Goal: Task Accomplishment & Management: Use online tool/utility

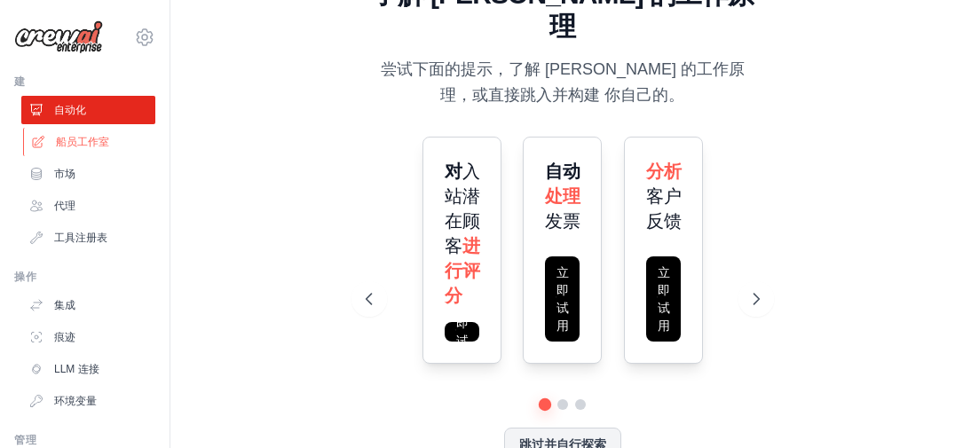
click at [76, 136] on font "船员工作室" at bounding box center [82, 142] width 53 height 14
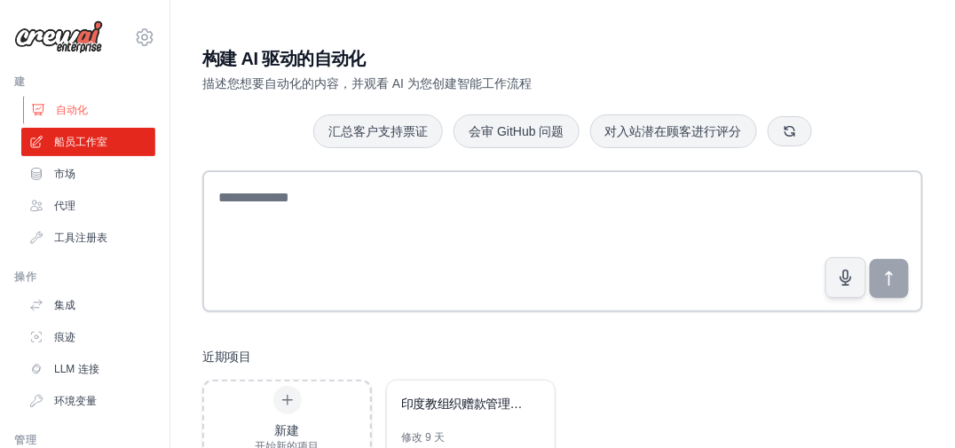
click at [61, 115] on font "自动化" at bounding box center [72, 110] width 32 height 14
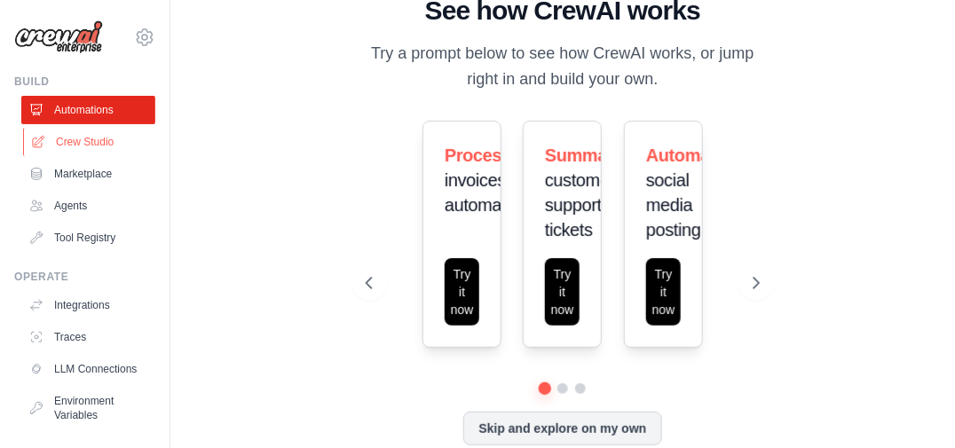
click at [91, 149] on link "Crew Studio" at bounding box center [90, 142] width 134 height 28
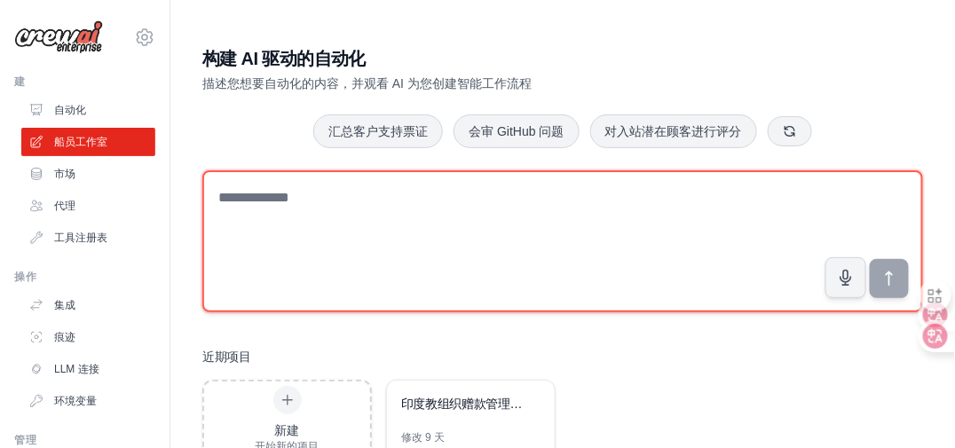
click at [376, 206] on textarea at bounding box center [562, 241] width 721 height 142
type textarea "*"
paste textarea "*****"
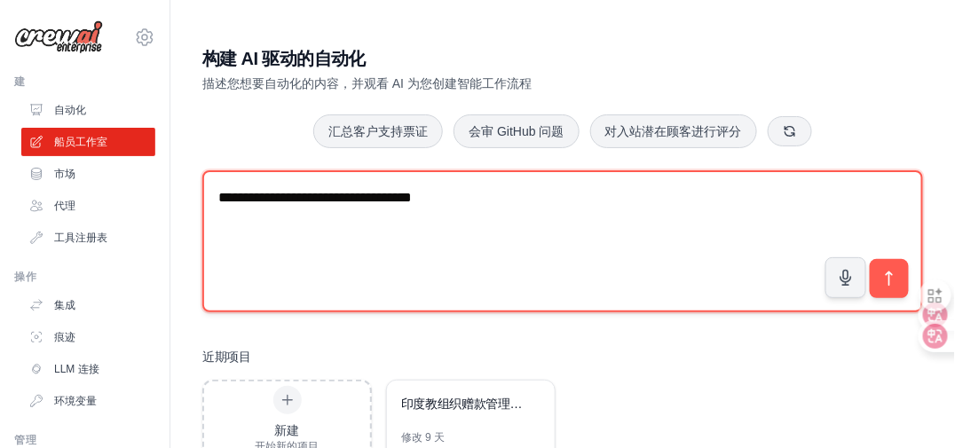
drag, startPoint x: 583, startPoint y: 200, endPoint x: 449, endPoint y: 205, distance: 134.2
click at [449, 205] on textarea "**********" at bounding box center [562, 241] width 721 height 142
click at [749, 205] on textarea "**********" at bounding box center [562, 241] width 721 height 142
paste textarea "**********"
type textarea "**********"
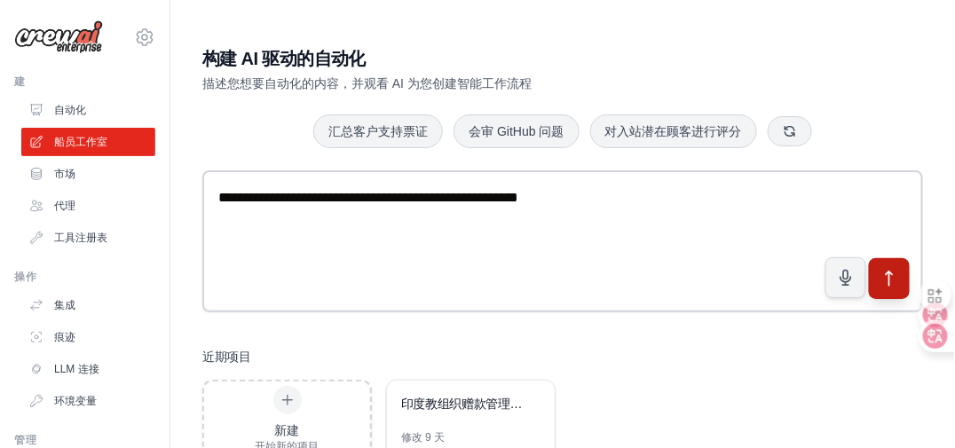
click at [899, 282] on icon "submit" at bounding box center [890, 279] width 19 height 19
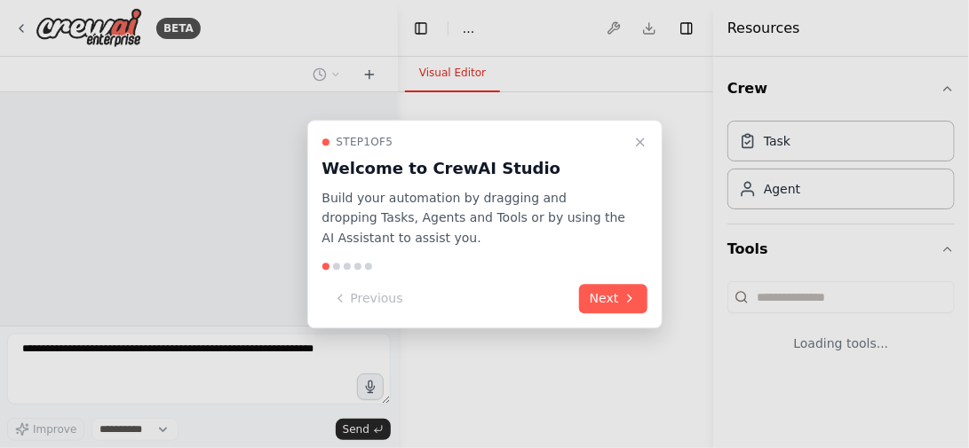
select select "****"
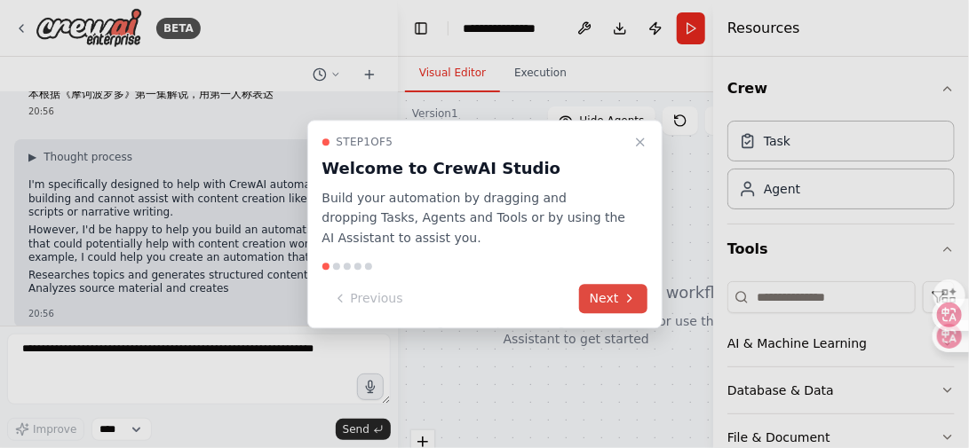
click at [601, 297] on button "Next" at bounding box center [613, 298] width 68 height 29
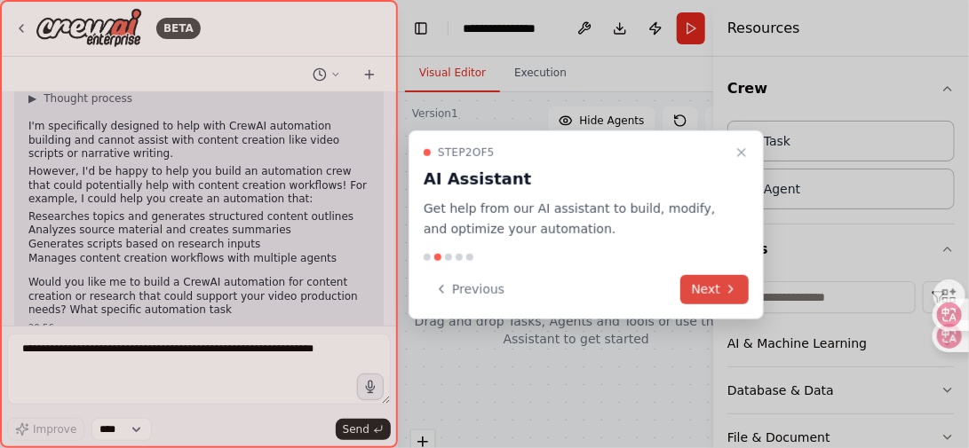
scroll to position [126, 0]
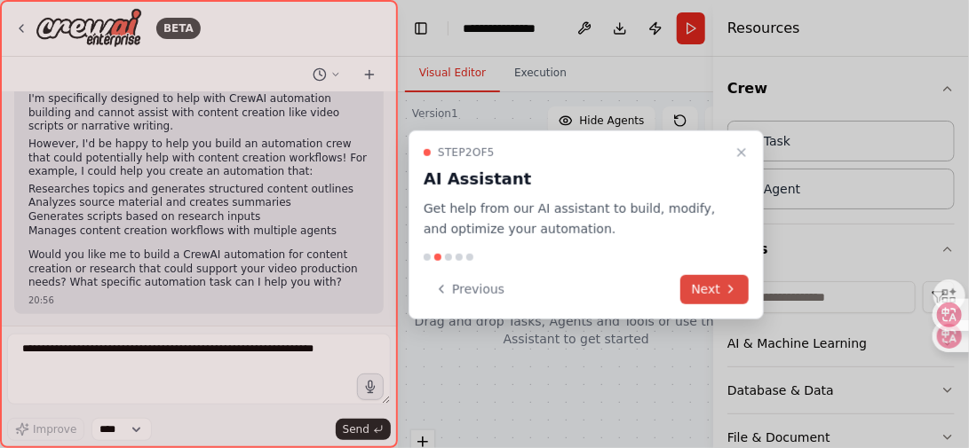
click at [707, 288] on button "Next" at bounding box center [714, 288] width 68 height 29
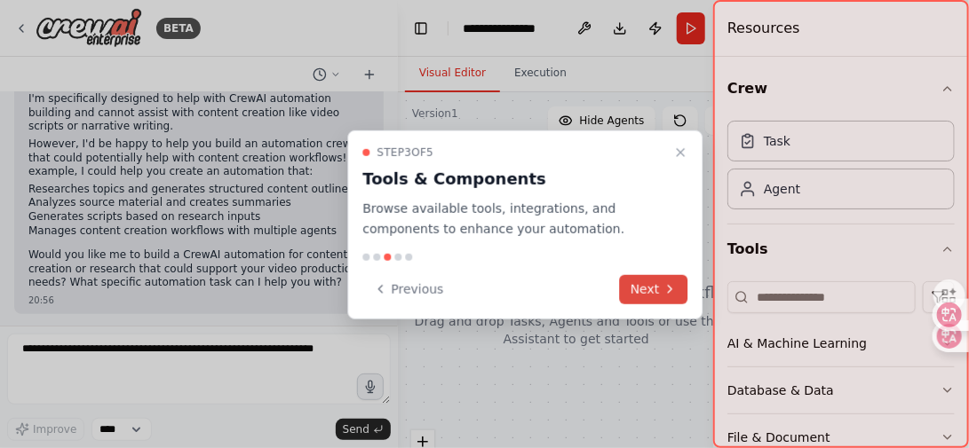
click at [650, 289] on button "Next" at bounding box center [654, 288] width 68 height 29
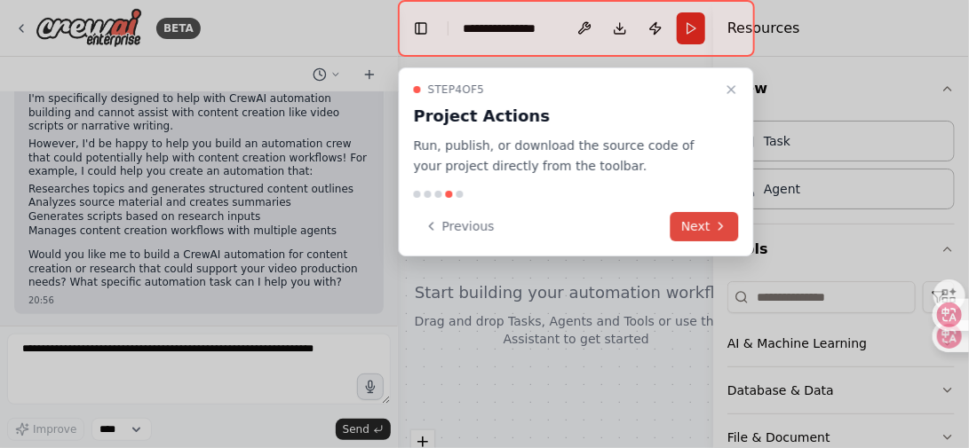
click at [693, 224] on button "Next" at bounding box center [704, 226] width 68 height 29
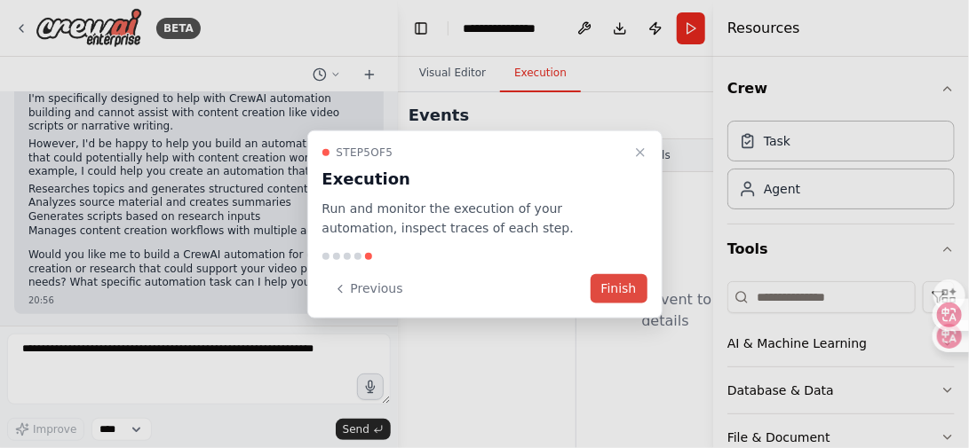
click at [620, 283] on button "Finish" at bounding box center [618, 288] width 57 height 29
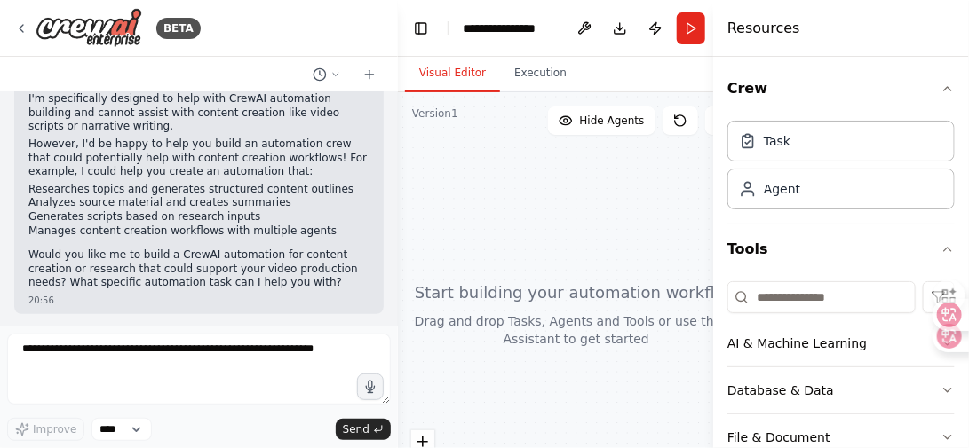
drag, startPoint x: 540, startPoint y: 280, endPoint x: 535, endPoint y: 227, distance: 52.7
click at [535, 227] on div at bounding box center [576, 314] width 357 height 444
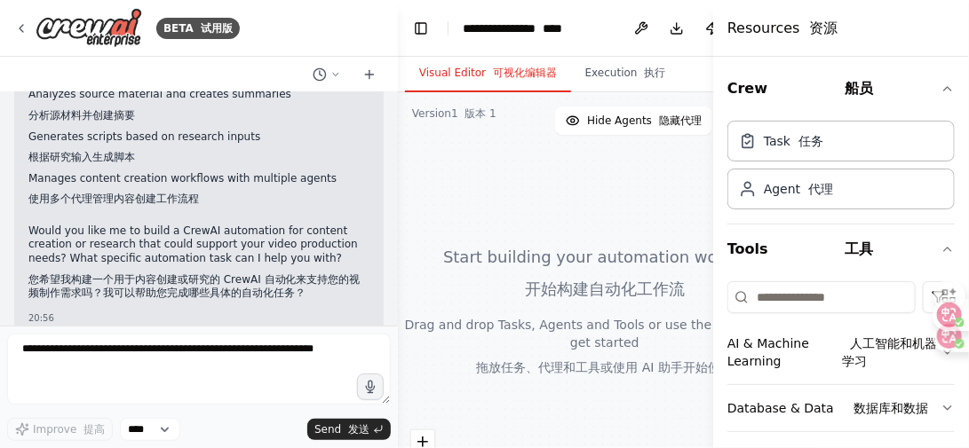
scroll to position [364, 0]
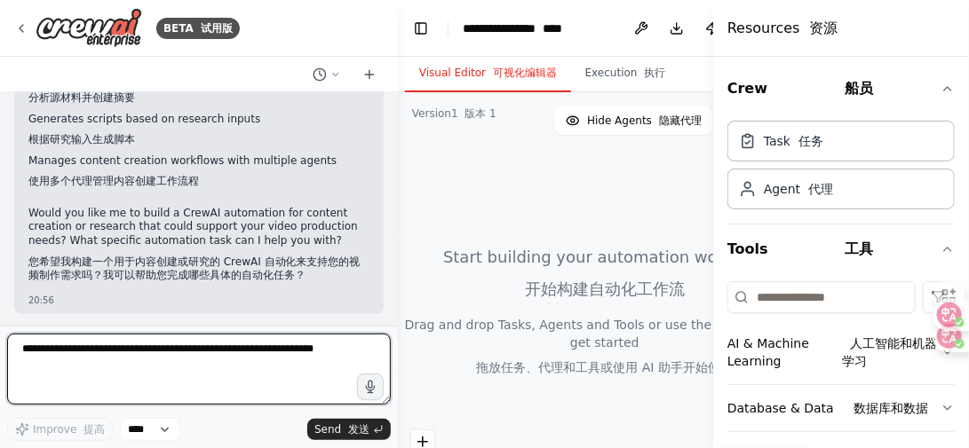
click at [115, 356] on textarea at bounding box center [199, 369] width 384 height 71
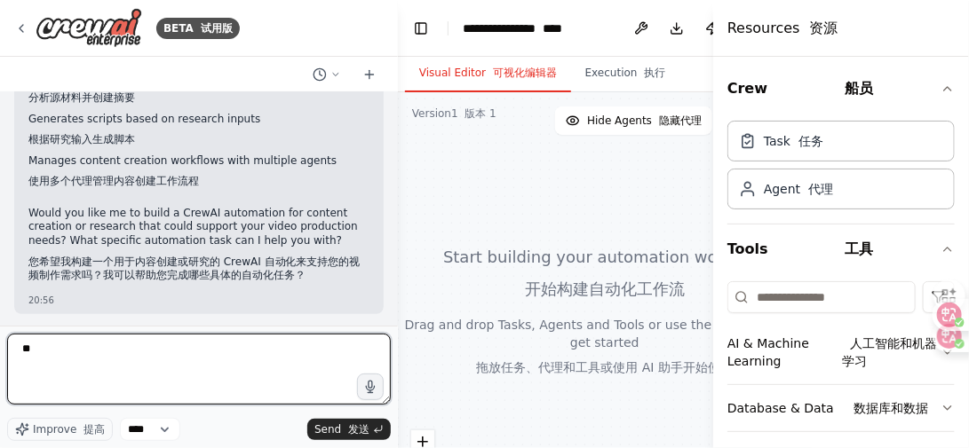
type textarea "**"
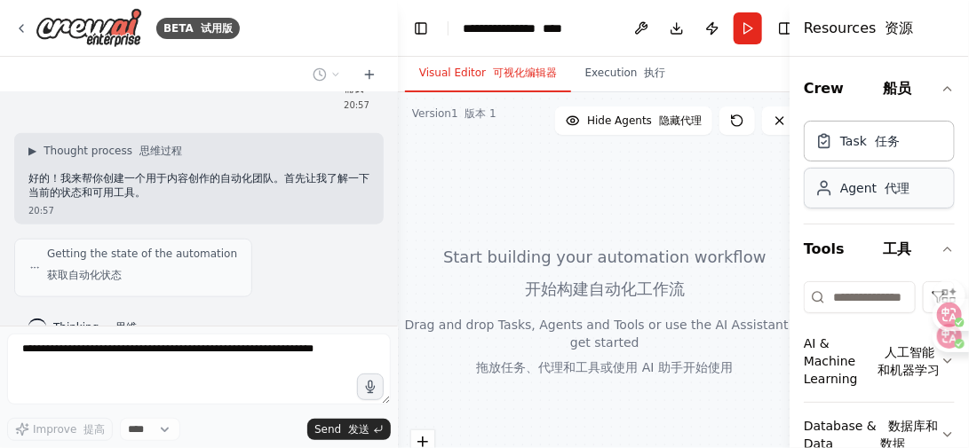
scroll to position [690, 0]
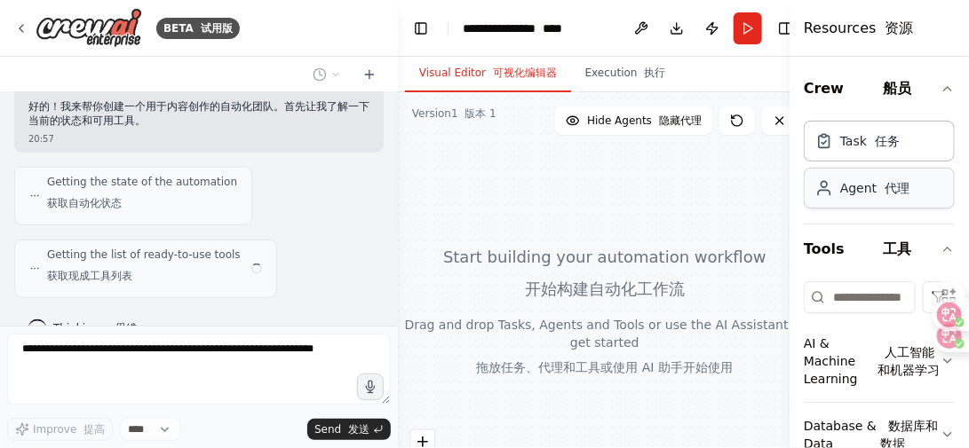
drag, startPoint x: 713, startPoint y: 168, endPoint x: 821, endPoint y: 169, distance: 108.3
click at [821, 169] on div "Resources 资源 Crew 船员 Task 任务 Agent 代理 Tools 工具 AI & Machine Learning 人工智能和机器学习 …" at bounding box center [878, 224] width 179 height 448
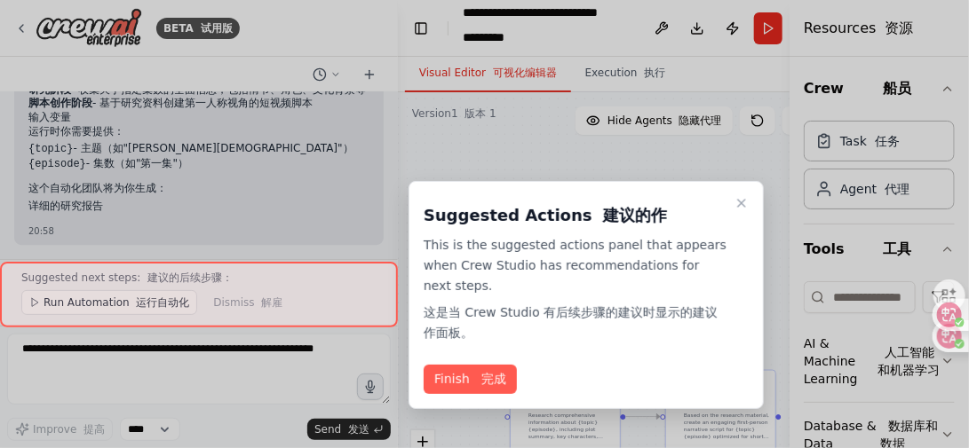
scroll to position [1817, 0]
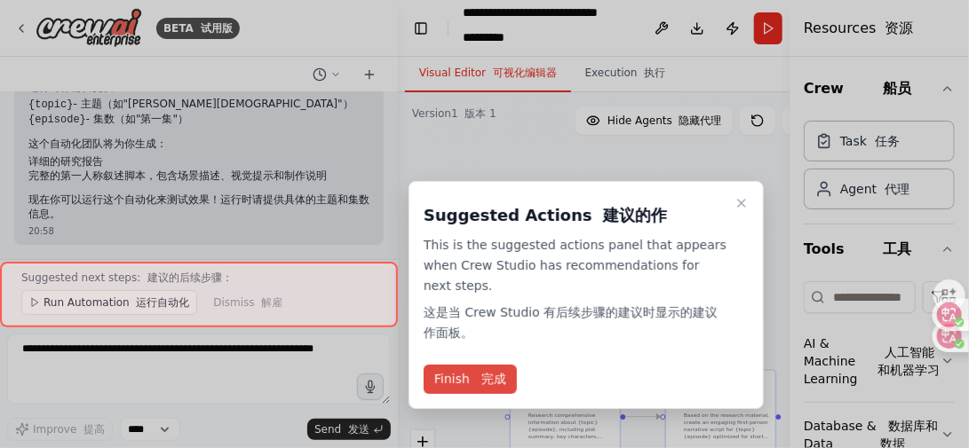
click at [489, 377] on font "完成" at bounding box center [493, 379] width 25 height 14
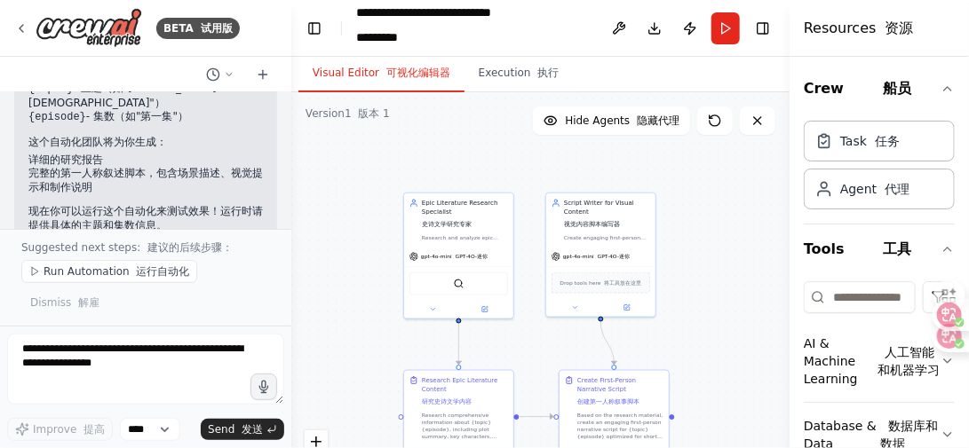
scroll to position [2207, 0]
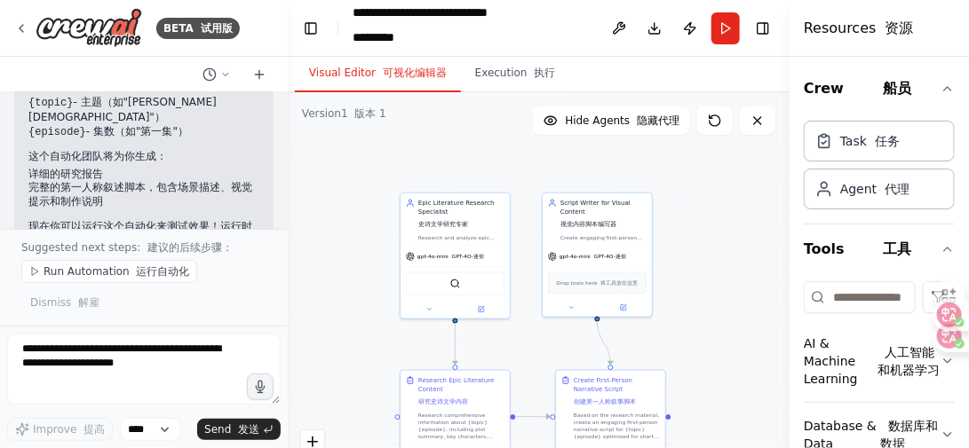
drag, startPoint x: 394, startPoint y: 327, endPoint x: 288, endPoint y: 330, distance: 106.6
click at [288, 330] on div "BETA 试用版 请提供一个制作AI短视频：视频内容《摩诃波罗多》第一集，语言文案脚本根据《摩诃波罗多》第一集解说，用第一人称表达 20:56 ▶ Thoug…" at bounding box center [484, 224] width 969 height 448
click at [728, 28] on button "Run" at bounding box center [725, 28] width 28 height 32
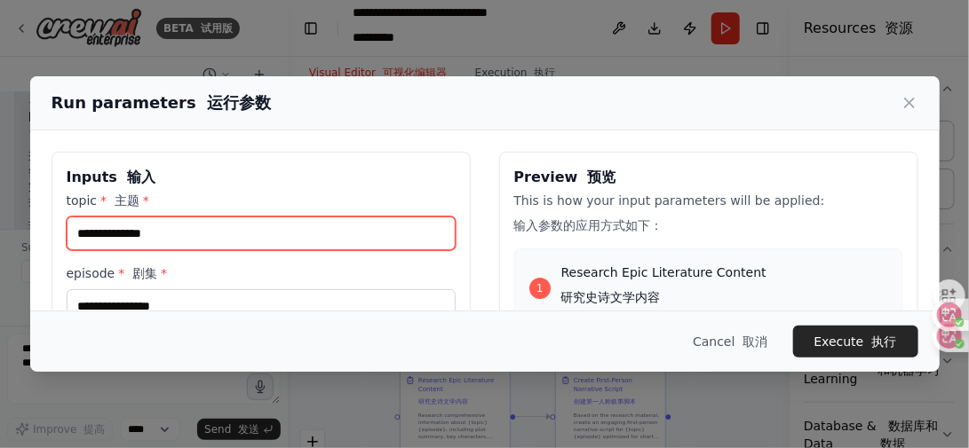
click at [176, 231] on input "topic * 主题 *" at bounding box center [261, 234] width 389 height 34
type input "*****"
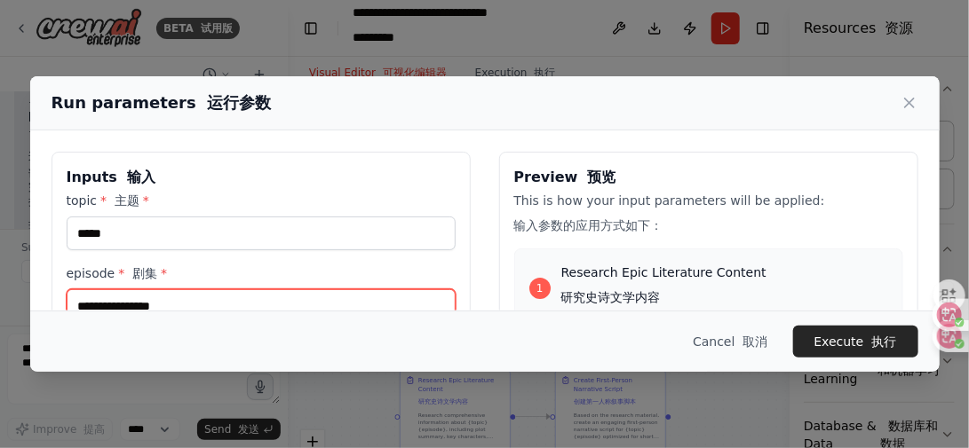
click at [162, 309] on input "episode * 剧集 *" at bounding box center [261, 306] width 389 height 34
type input "***"
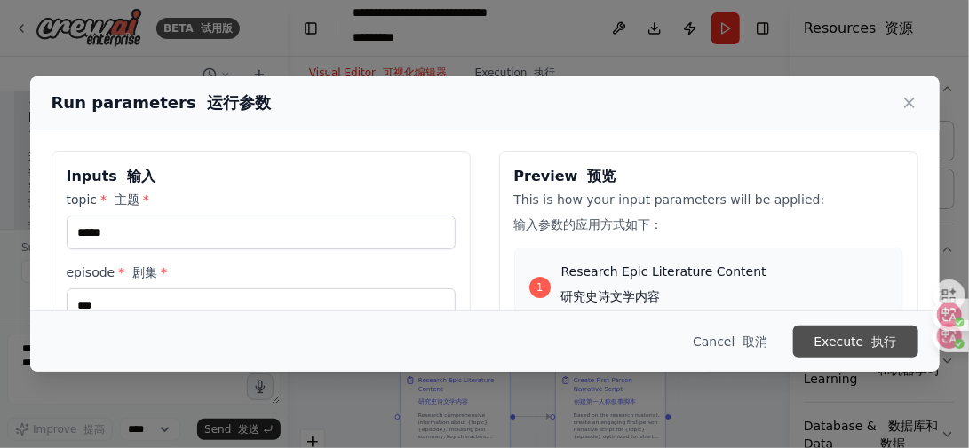
click at [824, 337] on button "Execute 执行" at bounding box center [855, 342] width 125 height 32
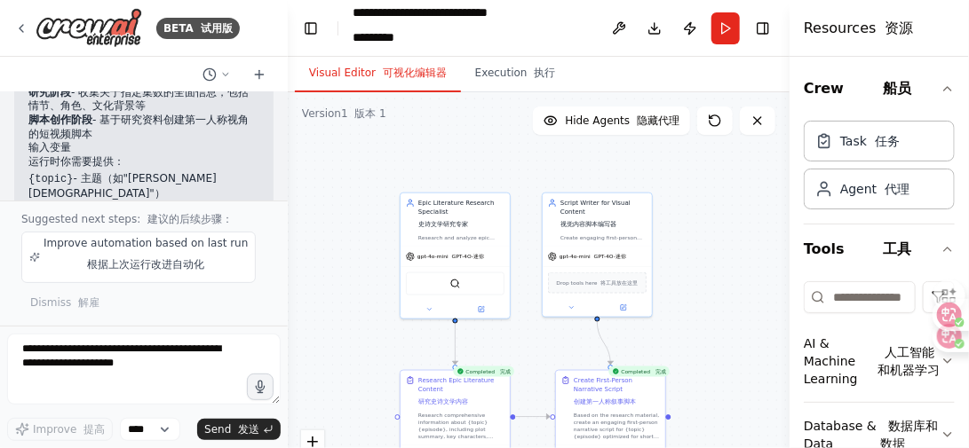
scroll to position [2280, 0]
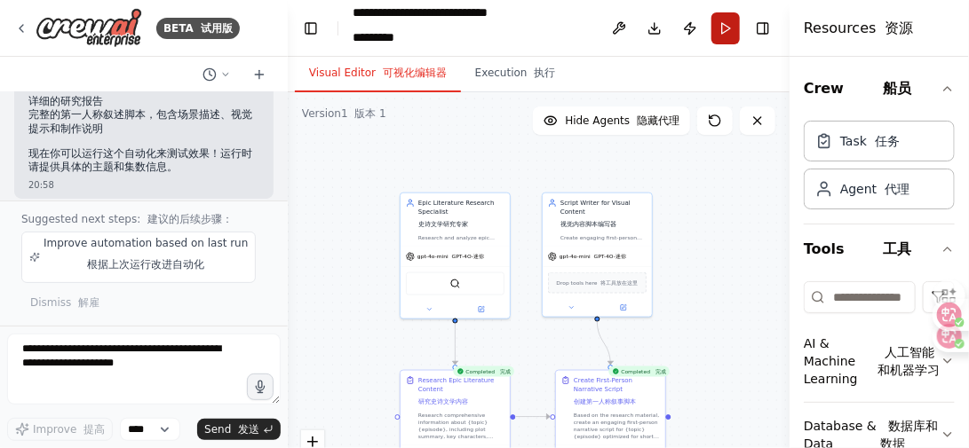
click at [725, 28] on button "Run" at bounding box center [725, 28] width 28 height 32
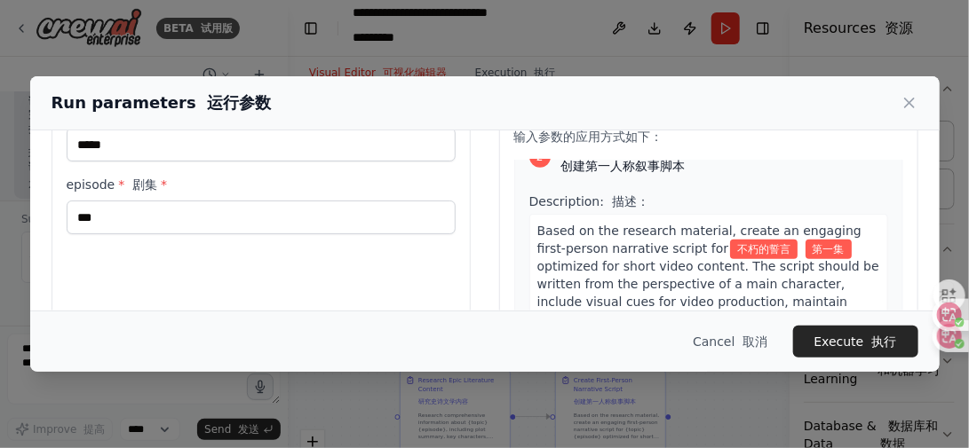
scroll to position [506, 0]
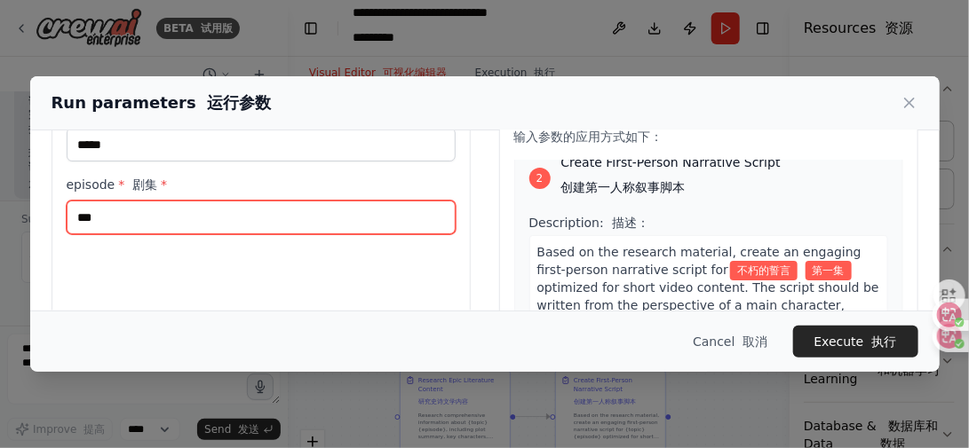
click at [172, 221] on input "***" at bounding box center [261, 218] width 389 height 34
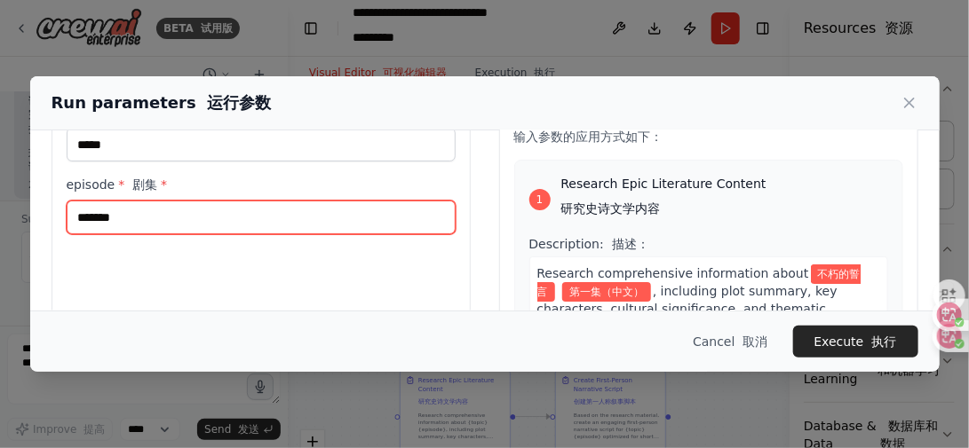
scroll to position [0, 0]
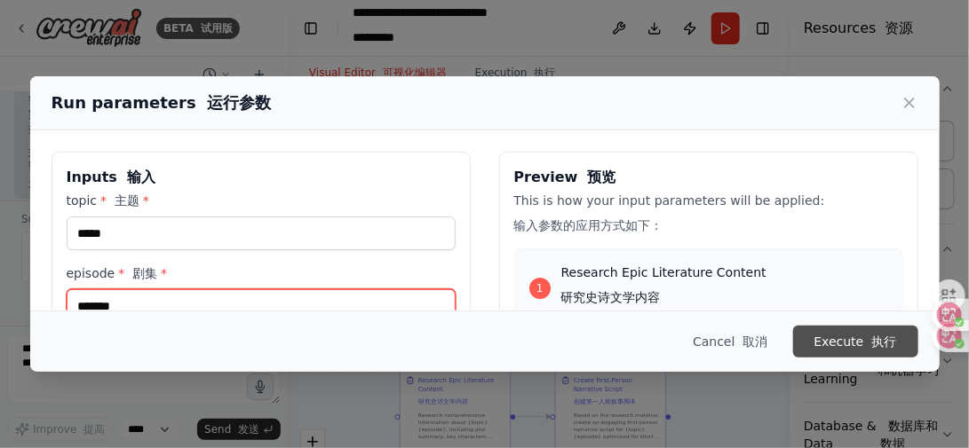
type input "*******"
click at [829, 335] on button "Execute 执行" at bounding box center [855, 342] width 125 height 32
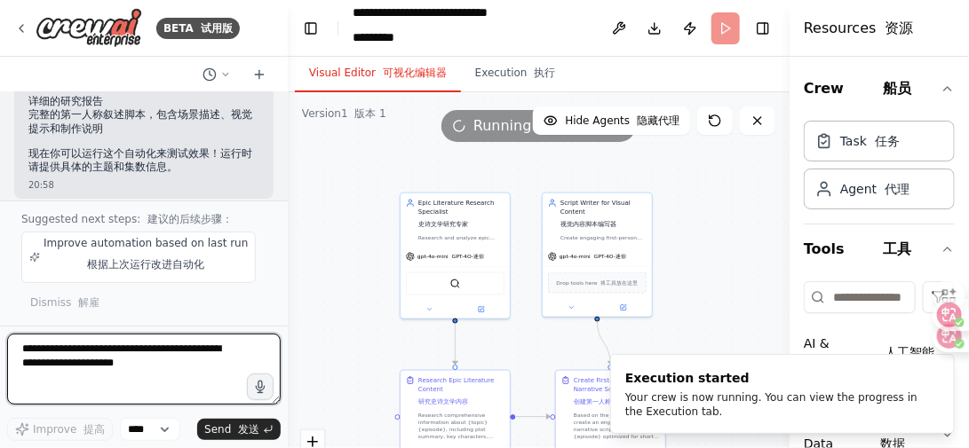
click at [107, 358] on textarea at bounding box center [143, 369] width 273 height 71
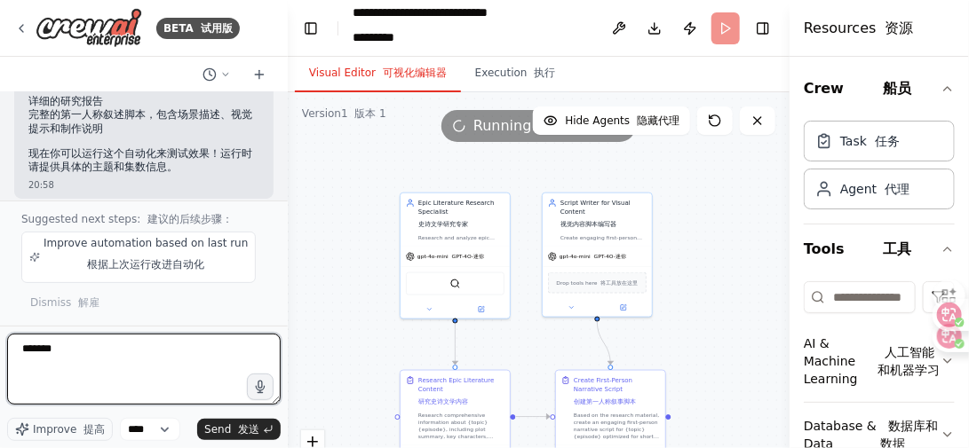
type textarea "*****"
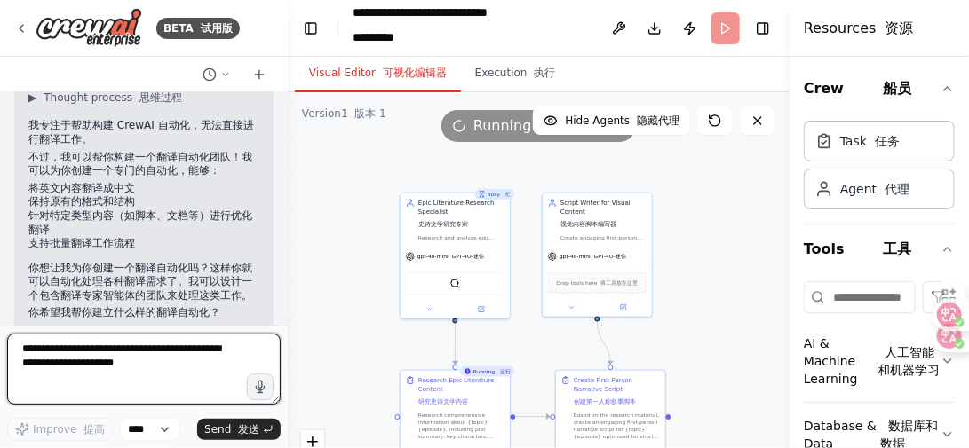
scroll to position [2507, 0]
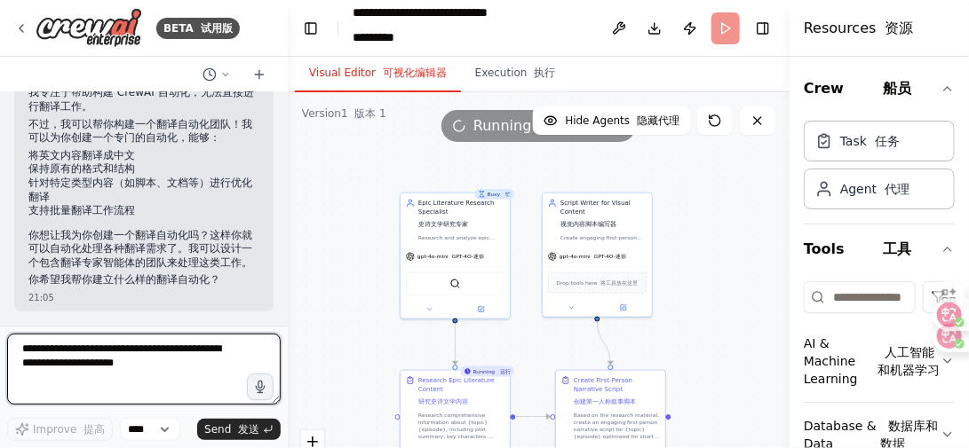
click at [112, 363] on textarea at bounding box center [143, 369] width 273 height 71
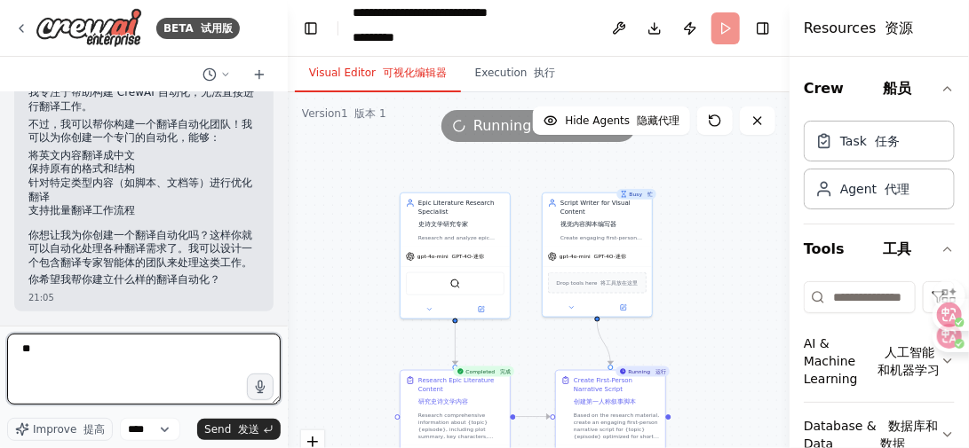
type textarea "**"
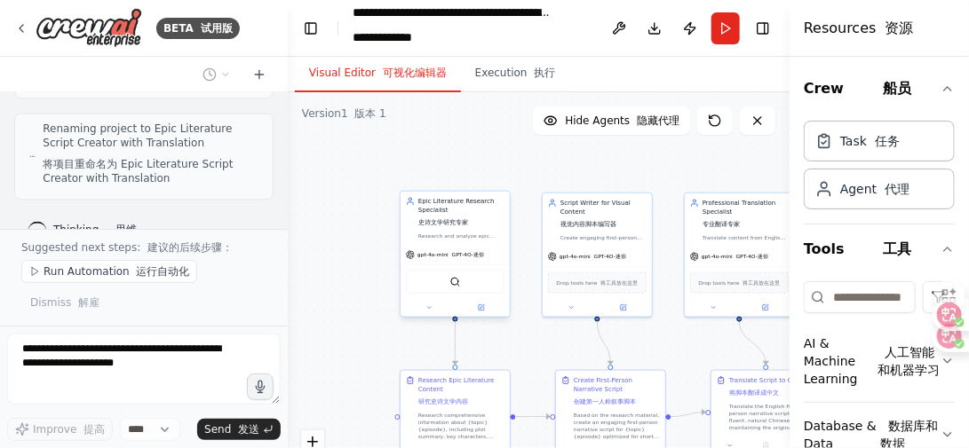
scroll to position [3303, 0]
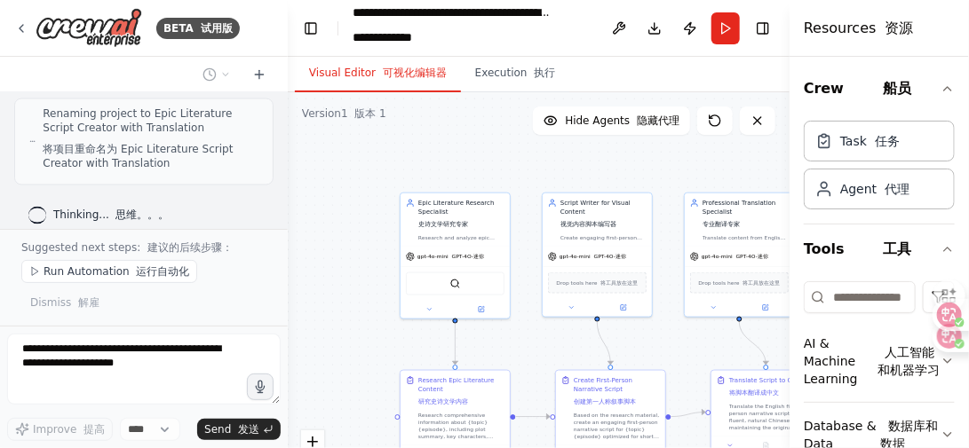
click at [800, 154] on div "Resources 资源 Crew 船员 Task 任务 Agent 代理 Tools 工具 AI & Machine Learning 人工智能和机器学习 …" at bounding box center [878, 224] width 179 height 448
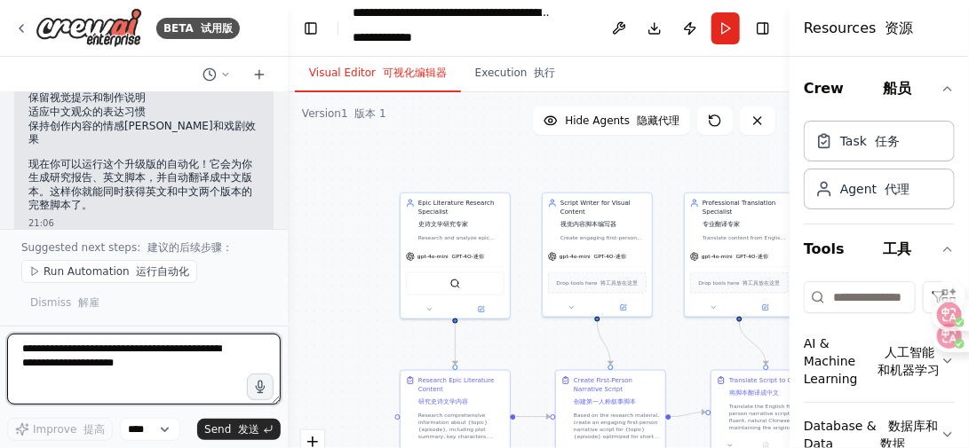
scroll to position [3692, 0]
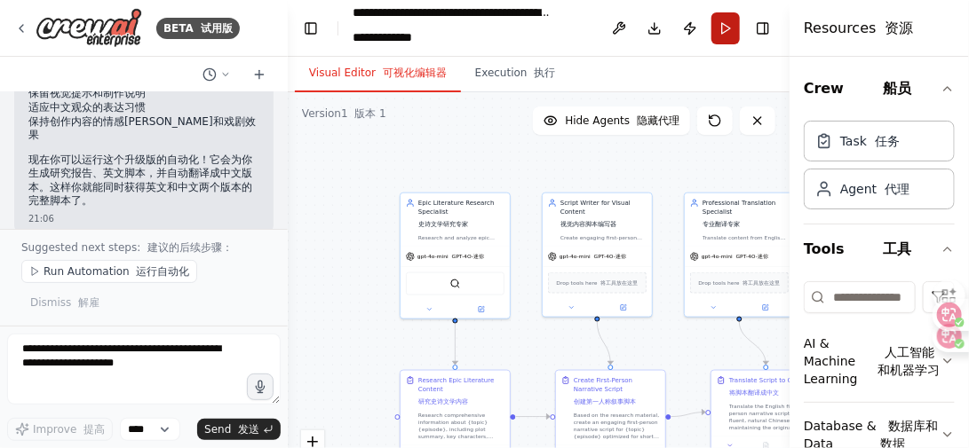
click at [733, 28] on button "Run" at bounding box center [725, 28] width 28 height 32
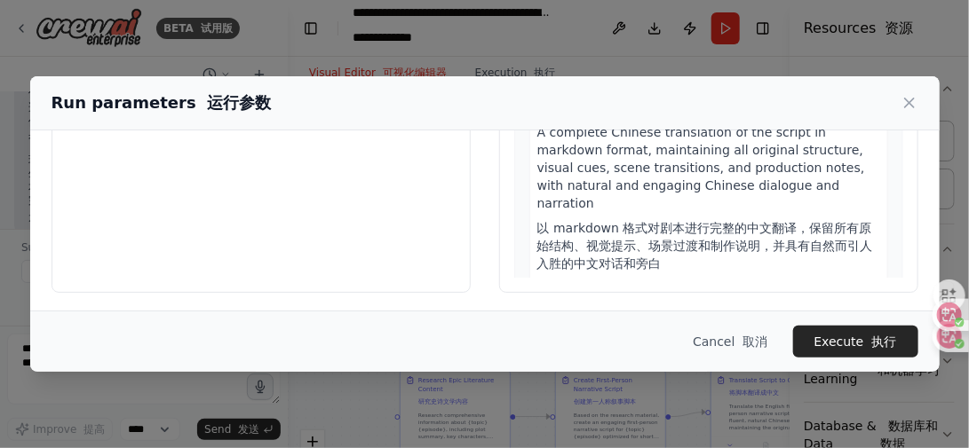
scroll to position [313, 0]
click at [843, 338] on button "Execute 执行" at bounding box center [855, 342] width 125 height 32
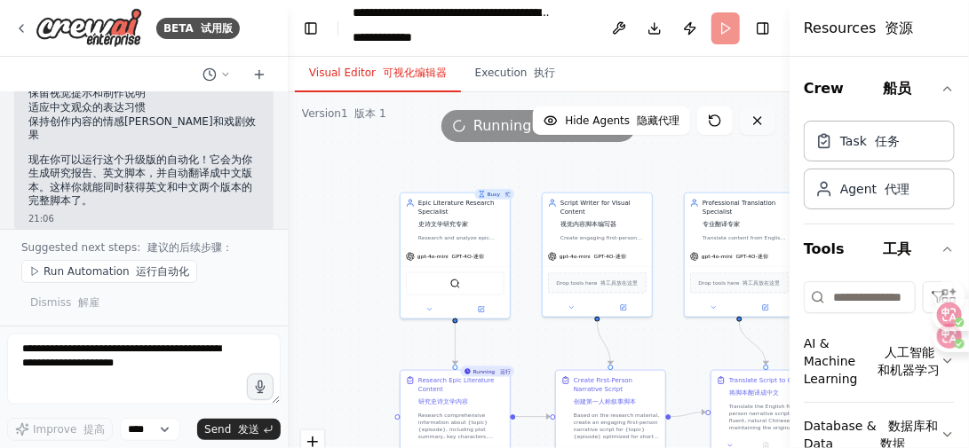
click at [760, 115] on icon at bounding box center [757, 121] width 14 height 14
click at [755, 122] on icon at bounding box center [757, 120] width 7 height 7
click at [759, 120] on icon at bounding box center [757, 121] width 14 height 14
click at [757, 115] on icon at bounding box center [757, 121] width 14 height 14
click at [760, 116] on icon at bounding box center [757, 121] width 14 height 14
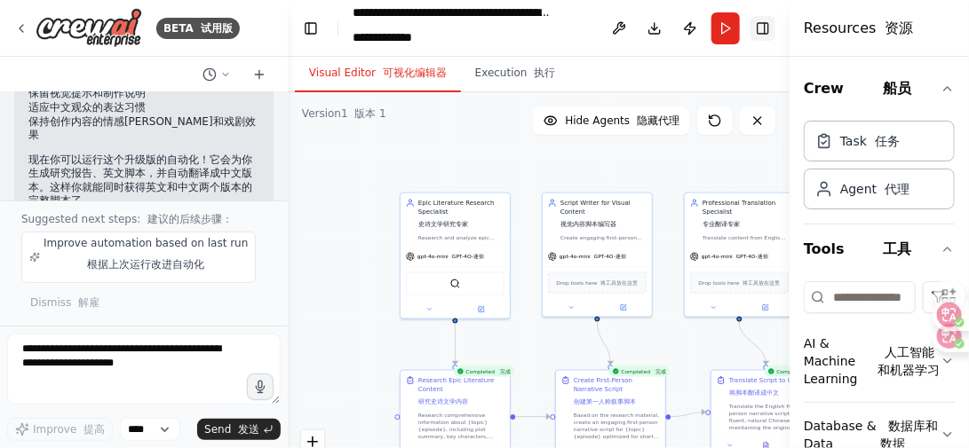
click at [767, 33] on button "Toggle Right Sidebar" at bounding box center [762, 28] width 25 height 25
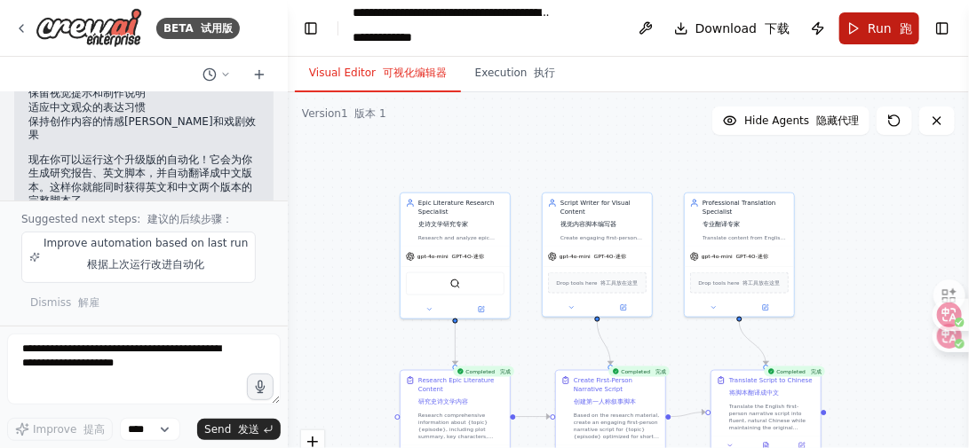
click at [878, 28] on span "Run 跑" at bounding box center [889, 29] width 44 height 18
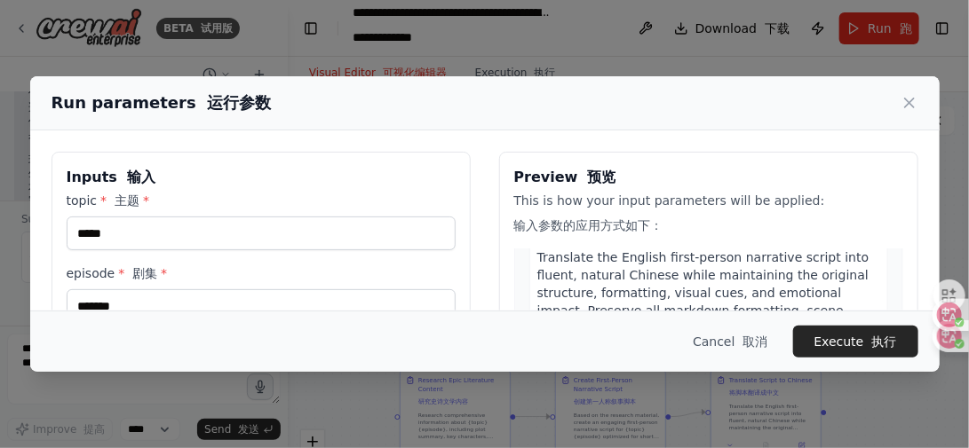
scroll to position [1255, 0]
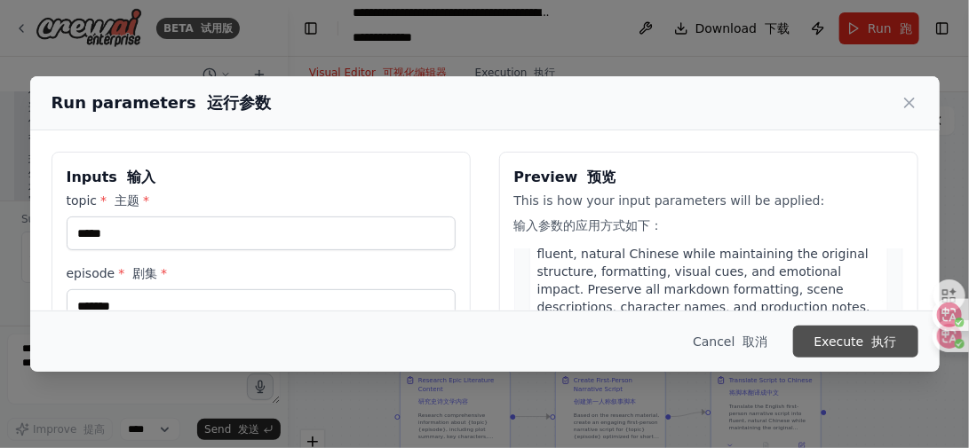
click at [843, 345] on button "Execute 执行" at bounding box center [855, 342] width 125 height 32
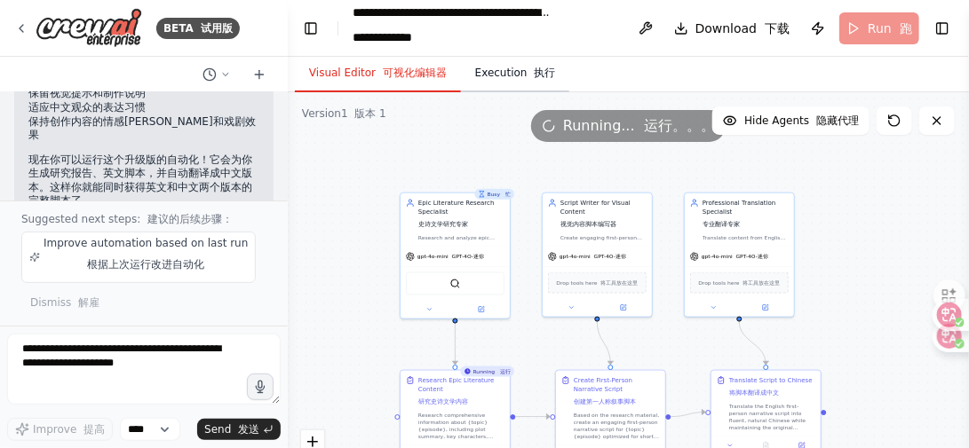
click at [513, 75] on button "Execution 执行" at bounding box center [515, 73] width 109 height 37
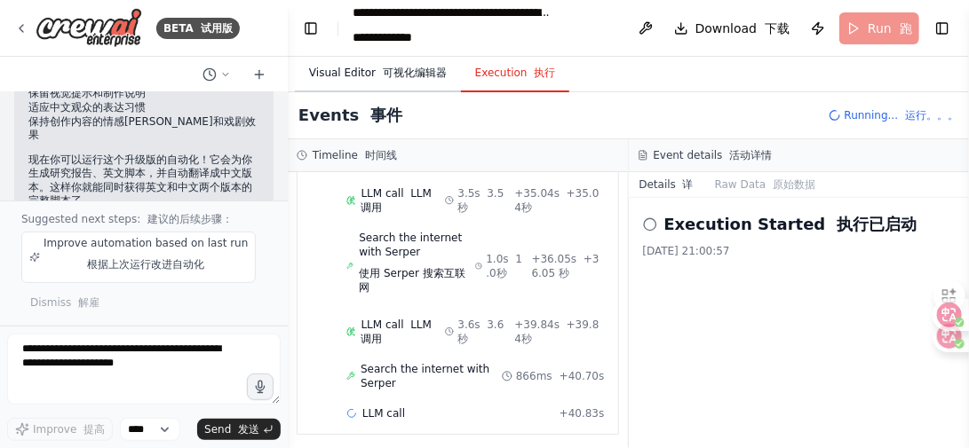
scroll to position [945, 0]
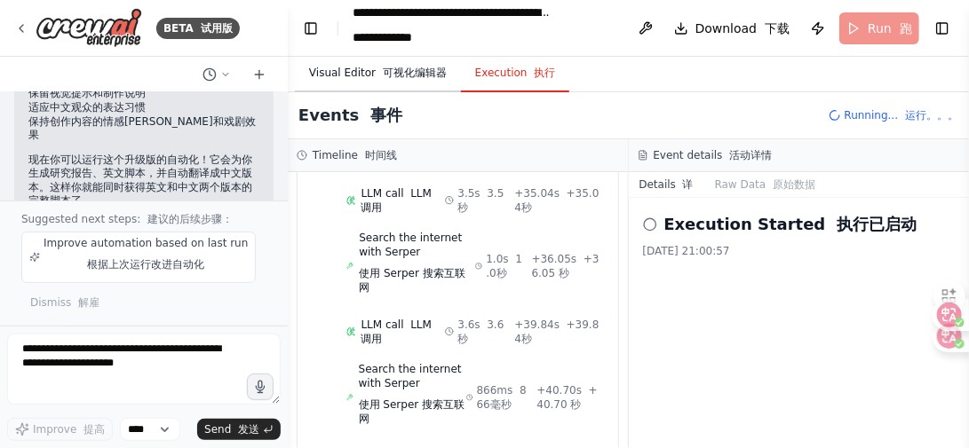
click at [413, 71] on font "可视化编辑器" at bounding box center [415, 73] width 64 height 12
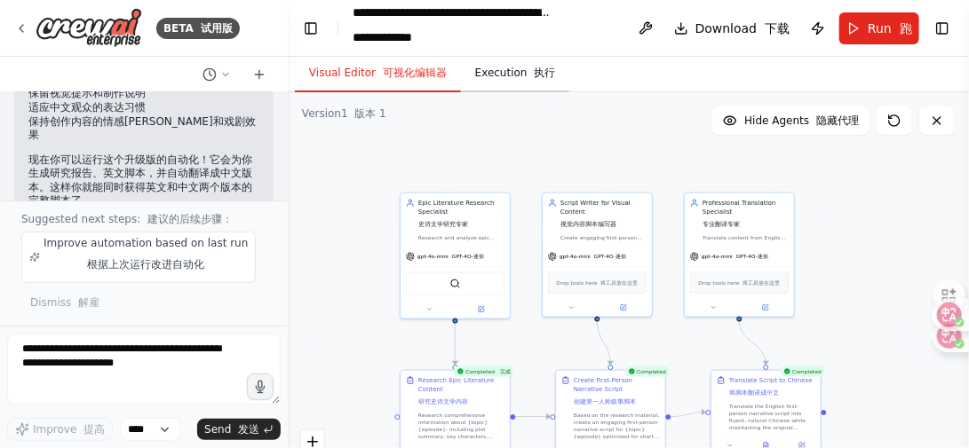
click at [512, 82] on button "Execution 执行" at bounding box center [515, 73] width 109 height 37
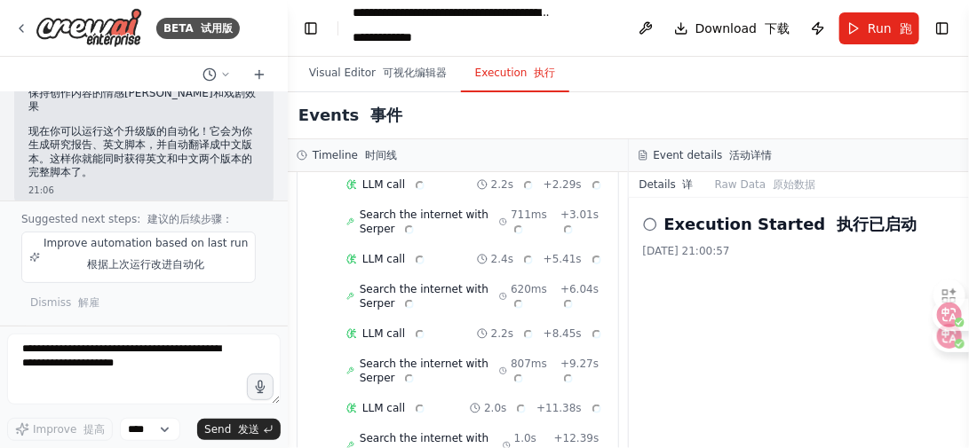
scroll to position [0, 0]
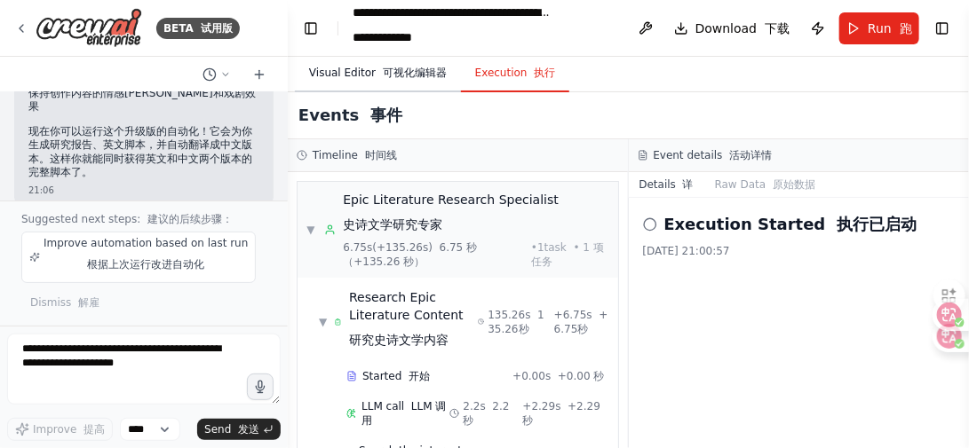
click at [399, 76] on font "可视化编辑器" at bounding box center [415, 73] width 64 height 12
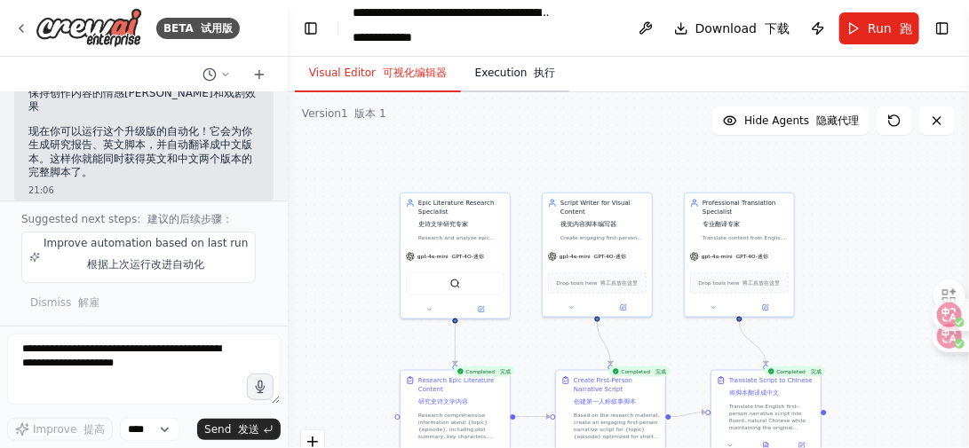
click at [500, 74] on button "Execution 执行" at bounding box center [515, 73] width 109 height 37
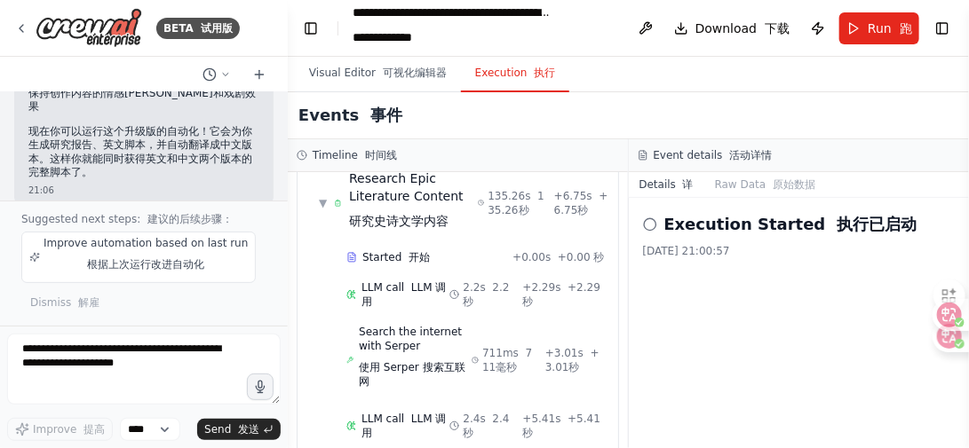
scroll to position [178, 0]
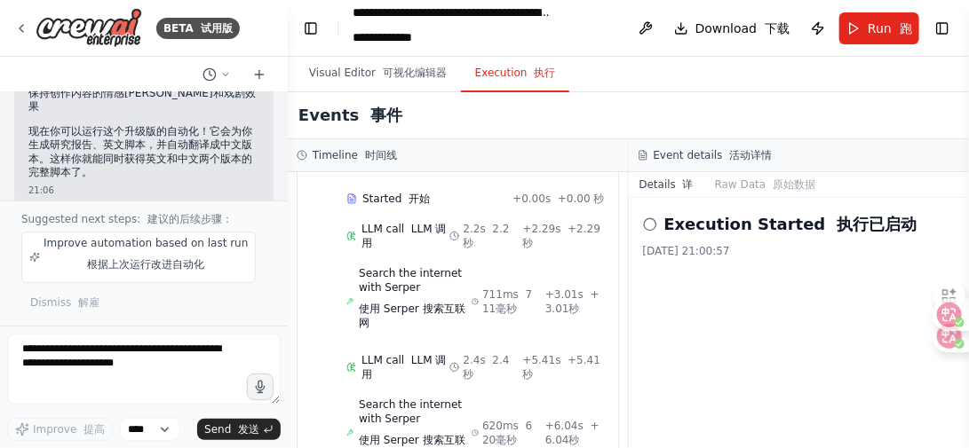
click at [652, 219] on icon at bounding box center [650, 225] width 14 height 14
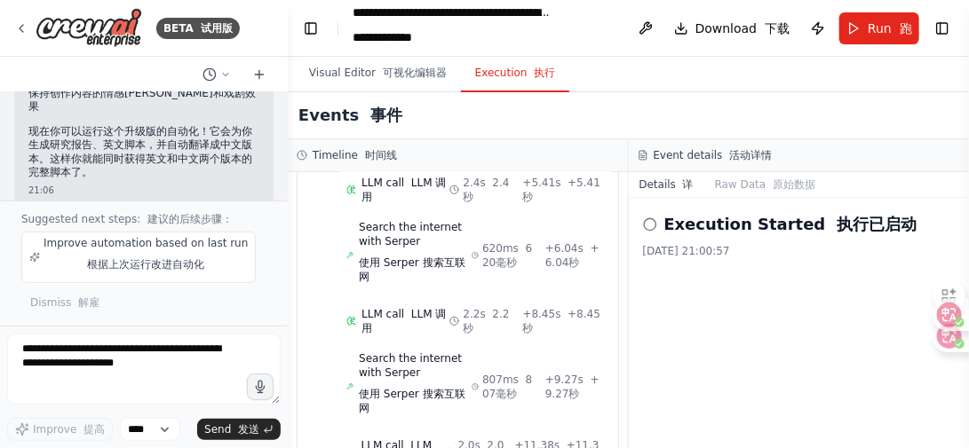
click at [648, 222] on icon at bounding box center [650, 225] width 14 height 14
click at [753, 186] on button "Raw Data 原始数据" at bounding box center [765, 184] width 122 height 25
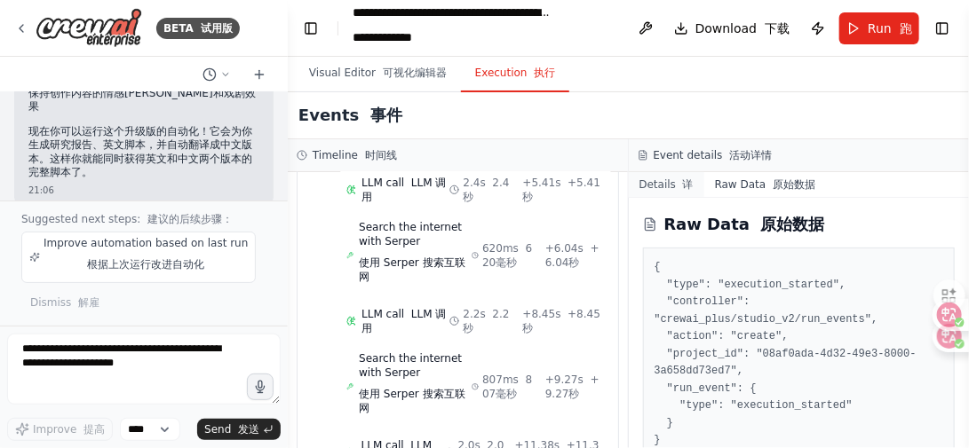
click at [661, 182] on button "Details 详" at bounding box center [666, 184] width 75 height 25
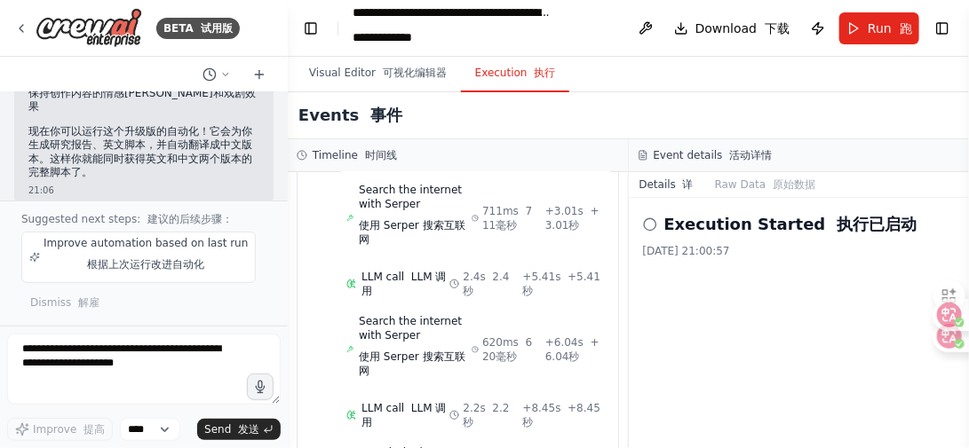
scroll to position [0, 0]
